Goal: Navigation & Orientation: Find specific page/section

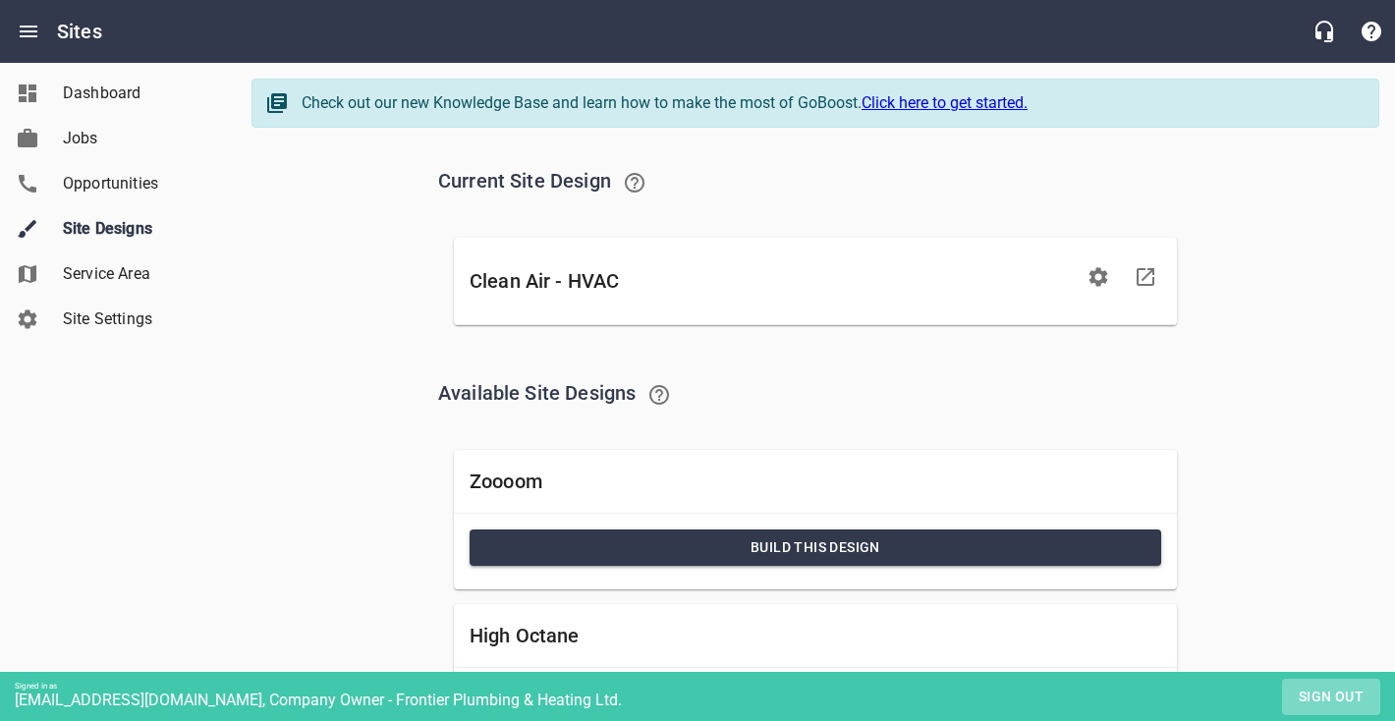
click at [1319, 692] on span "Sign out" at bounding box center [1331, 697] width 82 height 25
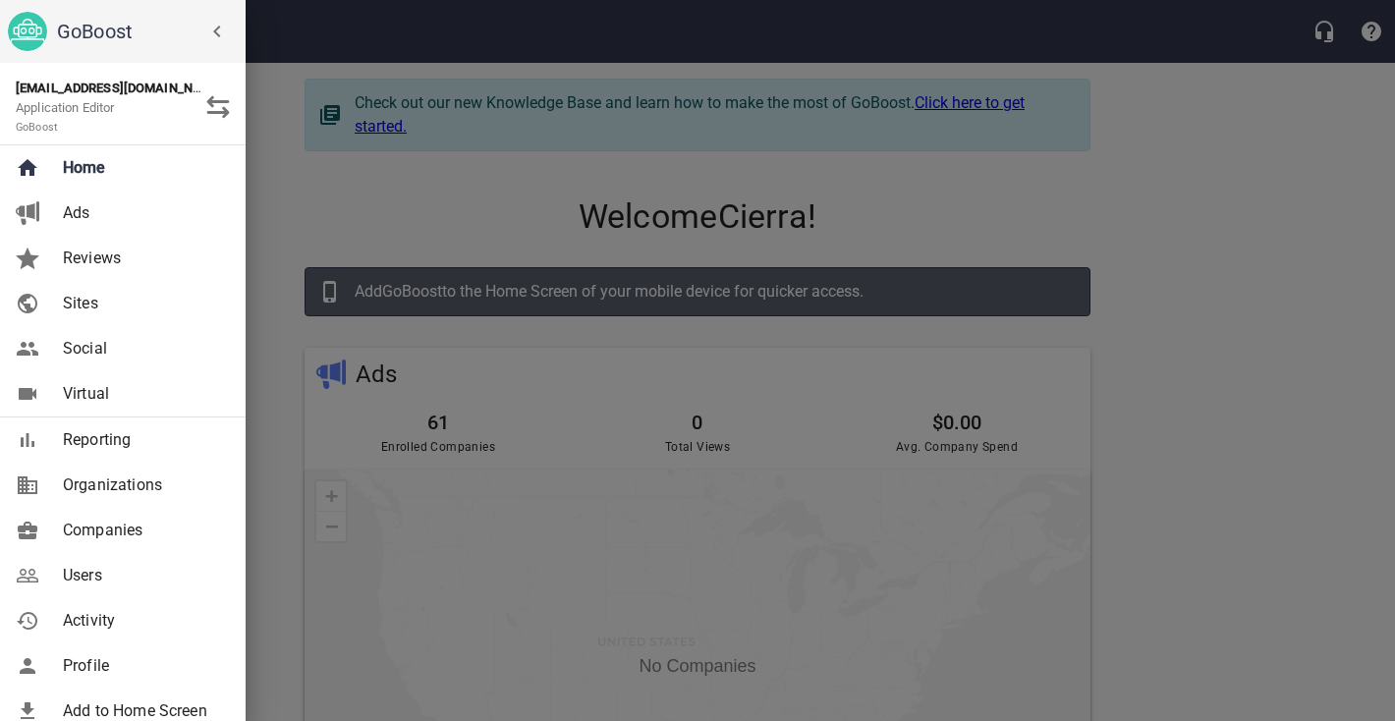
click at [120, 592] on link "Users" at bounding box center [123, 575] width 246 height 45
